Goal: Task Accomplishment & Management: Manage account settings

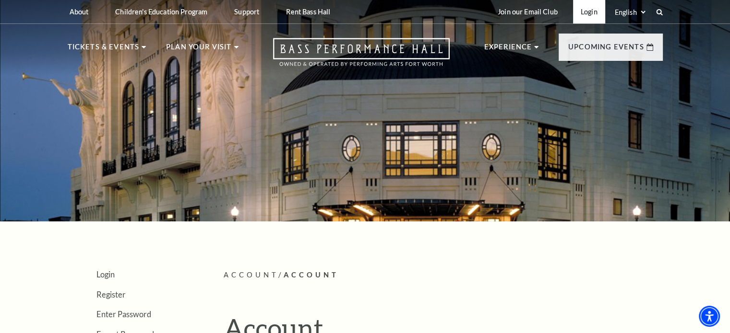
click at [587, 13] on link "Login" at bounding box center [589, 12] width 32 height 24
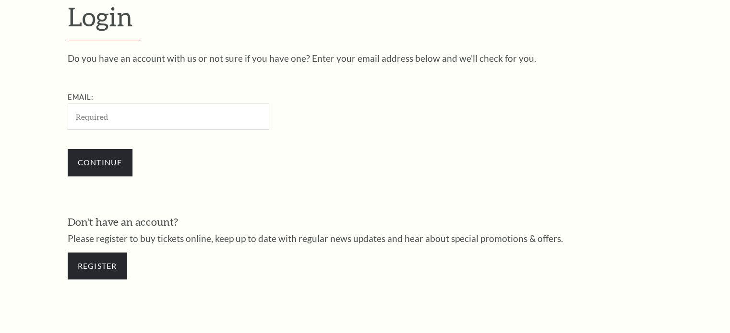
scroll to position [284, 0]
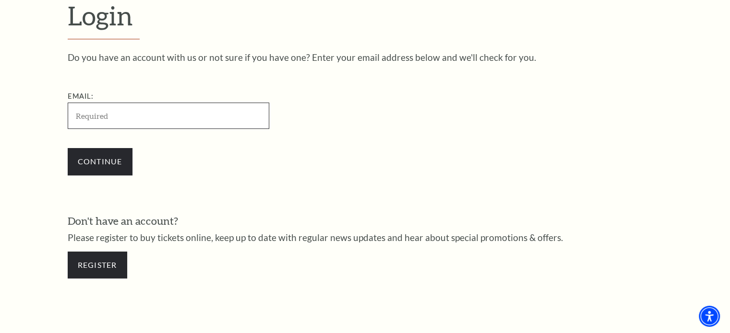
click at [80, 115] on input "Email:" at bounding box center [168, 116] width 201 height 26
paste input "[EMAIL_ADDRESS][DOMAIN_NAME]"
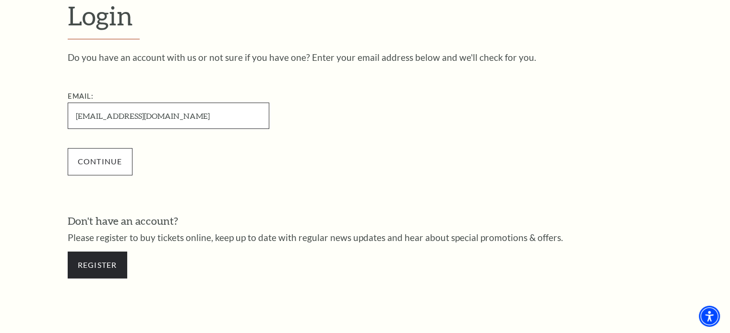
type input "[EMAIL_ADDRESS][DOMAIN_NAME]"
click at [100, 166] on input "Continue" at bounding box center [100, 161] width 65 height 27
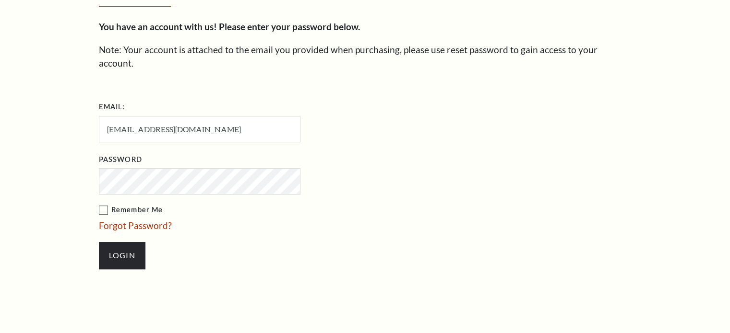
scroll to position [293, 0]
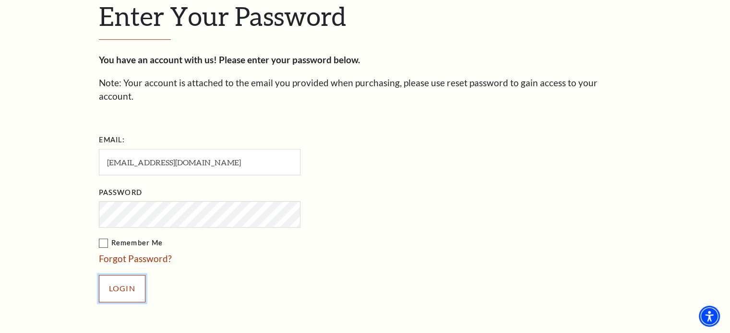
click at [134, 275] on input "Login" at bounding box center [122, 288] width 47 height 27
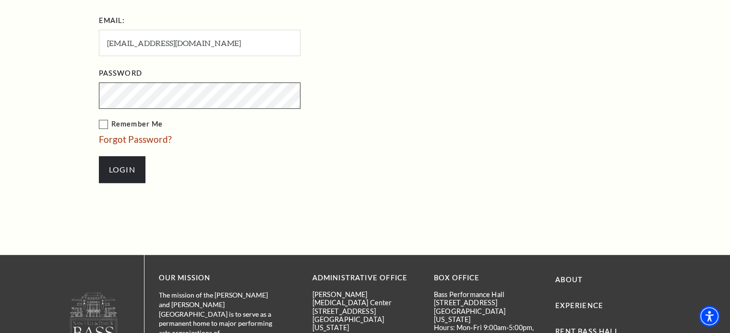
scroll to position [436, 0]
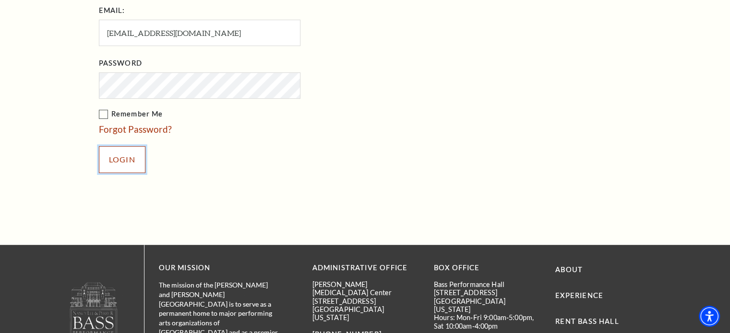
click at [129, 146] on input "Login" at bounding box center [122, 159] width 47 height 27
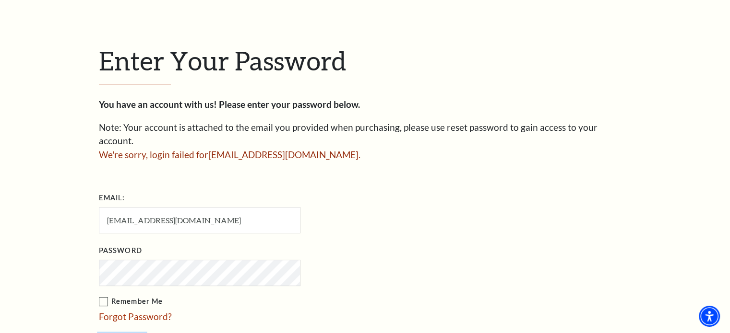
scroll to position [244, 0]
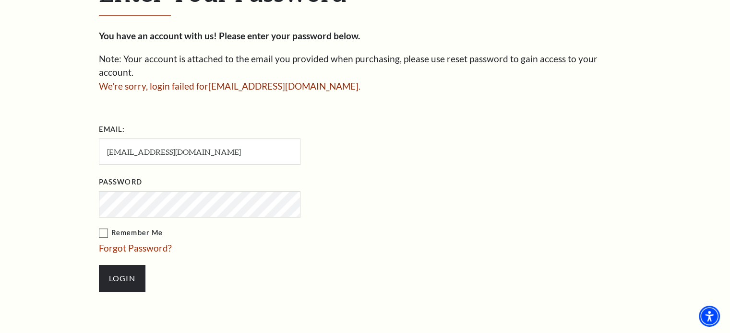
scroll to position [292, 0]
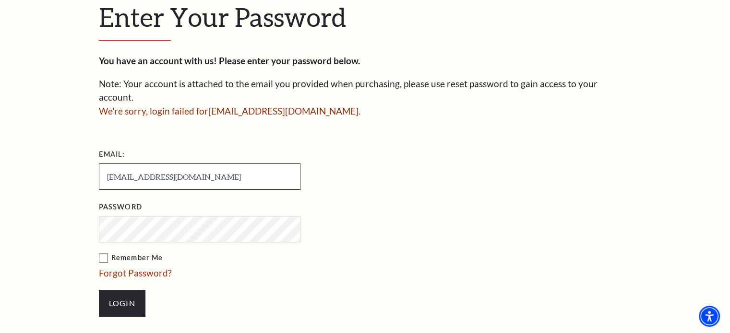
click at [209, 167] on input "[EMAIL_ADDRESS][DOMAIN_NAME]" at bounding box center [199, 177] width 201 height 26
click at [209, 167] on input "artasiaclark1987@innovateclearview.com" at bounding box center [199, 177] width 201 height 26
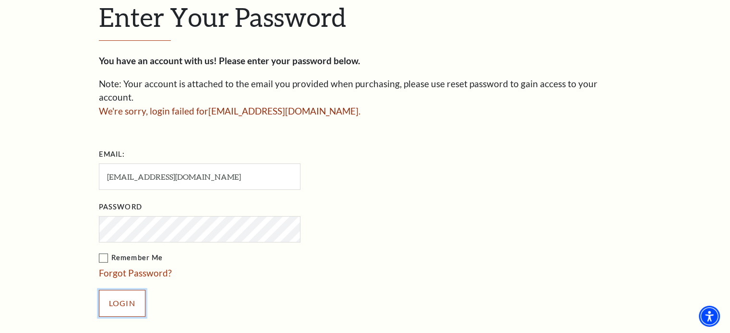
click at [127, 290] on input "Login" at bounding box center [122, 303] width 47 height 27
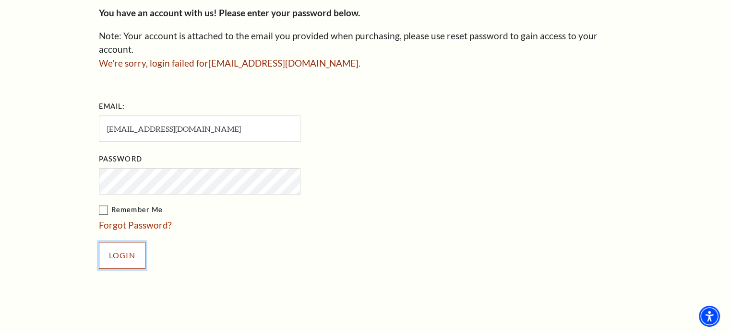
click at [135, 242] on input "Login" at bounding box center [122, 255] width 47 height 27
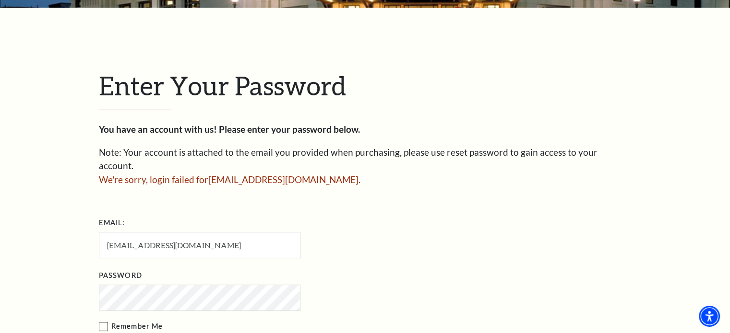
scroll to position [196, 0]
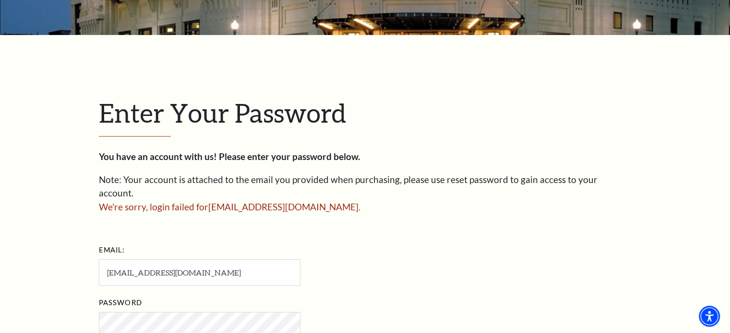
click at [250, 201] on span "We're sorry, login failed for artasiaclark1987@innovateclearview.com ." at bounding box center [229, 206] width 261 height 11
click at [246, 201] on span "We're sorry, login failed for artasiaclark1987@innovateclearview.com ." at bounding box center [229, 206] width 261 height 11
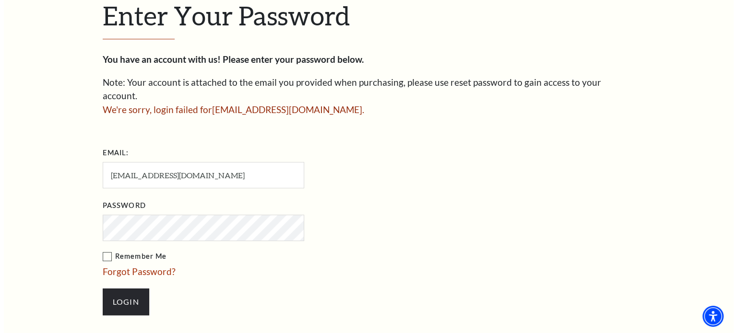
scroll to position [340, 0]
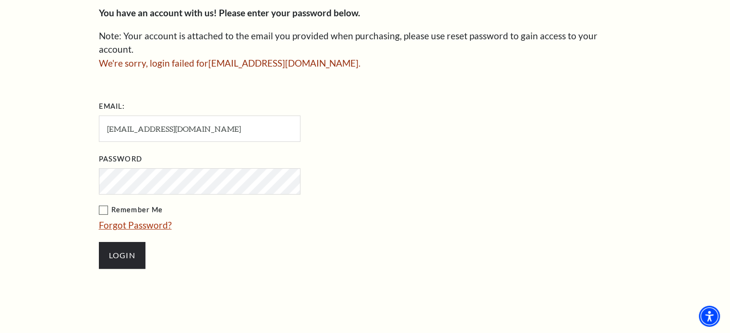
click at [144, 220] on link "Forgot Password?" at bounding box center [135, 225] width 73 height 11
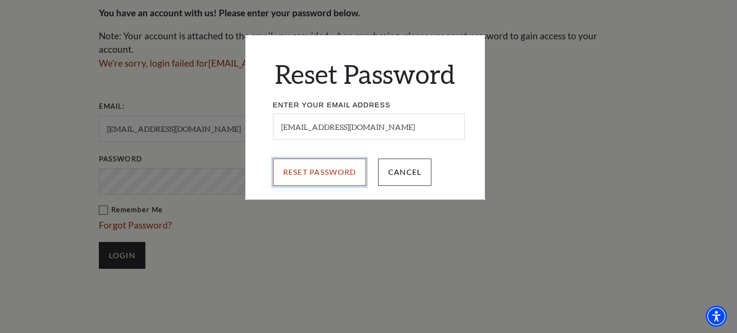
click at [303, 176] on input "Reset Password" at bounding box center [320, 172] width 94 height 27
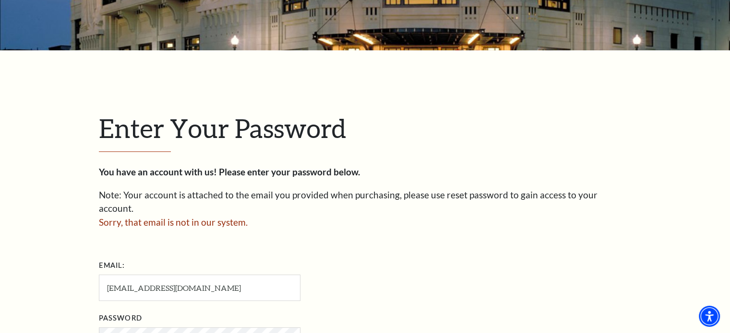
scroll to position [196, 0]
